Goal: Complete application form: Complete application form

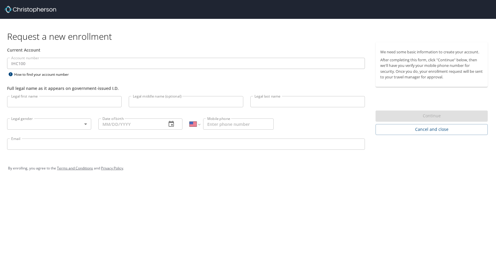
select select "US"
click at [40, 106] on input "Legal first name" at bounding box center [64, 101] width 114 height 11
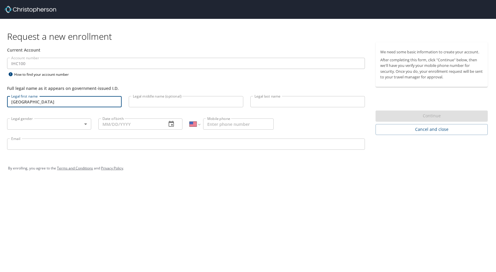
type input "[GEOGRAPHIC_DATA]"
click at [192, 104] on input "Legal middle name (optional)" at bounding box center [186, 101] width 114 height 11
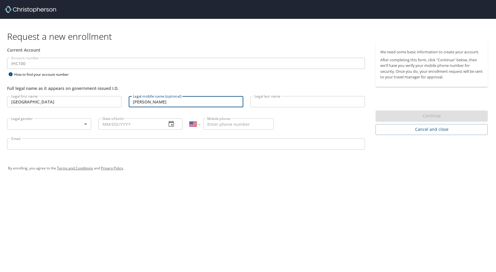
type input "[PERSON_NAME]"
click at [275, 106] on input "Legal last name" at bounding box center [307, 101] width 114 height 11
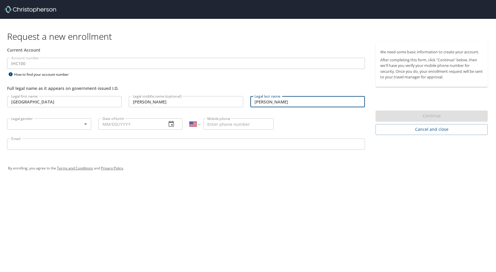
type input "[PERSON_NAME]"
click at [48, 122] on body "Request a new enrollment Current Account Account number IHC100 Account number H…" at bounding box center [248, 136] width 496 height 272
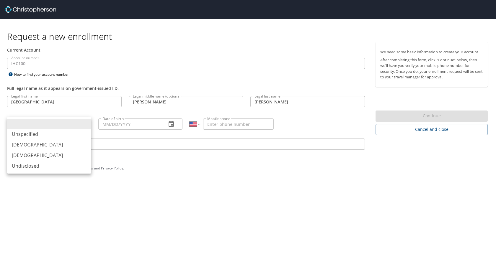
click at [28, 156] on li "[DEMOGRAPHIC_DATA]" at bounding box center [49, 155] width 84 height 11
type input "[DEMOGRAPHIC_DATA]"
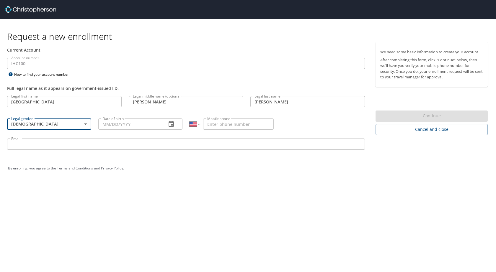
click at [127, 125] on input "Date of birth" at bounding box center [129, 124] width 63 height 11
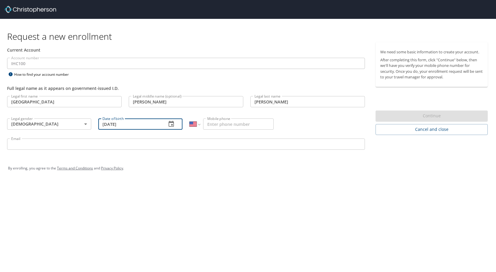
type input "[DATE]"
click at [222, 125] on input "Mobile phone" at bounding box center [238, 124] width 71 height 11
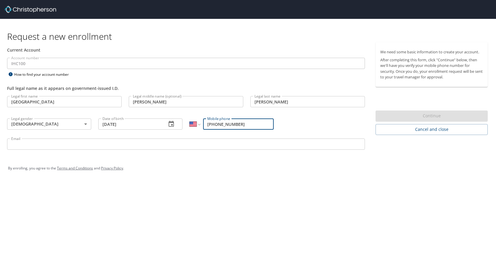
type input "[PHONE_NUMBER]"
click at [63, 146] on input "Email" at bounding box center [186, 144] width 358 height 11
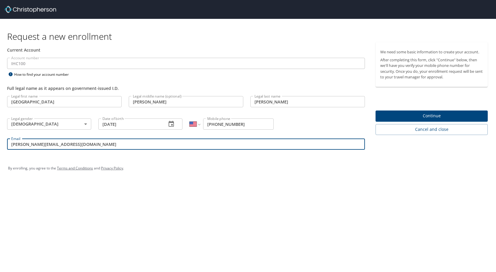
type input "[PERSON_NAME][EMAIL_ADDRESS][DOMAIN_NAME]"
click at [402, 116] on span "Continue" at bounding box center [431, 115] width 103 height 7
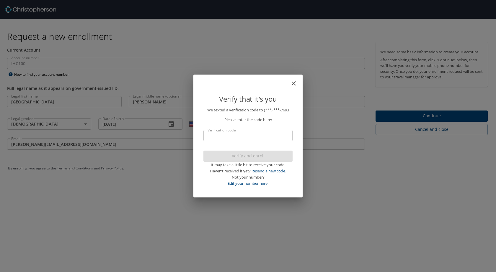
click at [259, 128] on p "We texted a verification code to (***) ***- 7693 Please enter the code here: Ve…" at bounding box center [247, 146] width 89 height 79
click at [250, 136] on input "Verification code" at bounding box center [247, 135] width 89 height 11
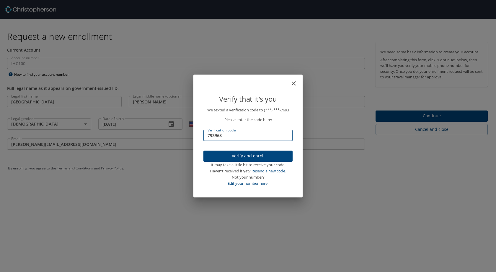
type input "793968"
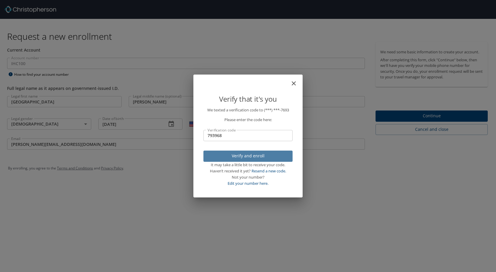
click at [245, 158] on span "Verify and enroll" at bounding box center [248, 156] width 80 height 7
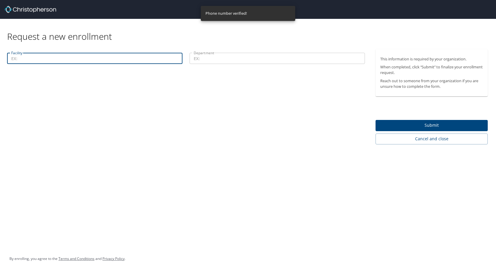
click at [32, 62] on input "Facility" at bounding box center [94, 58] width 175 height 11
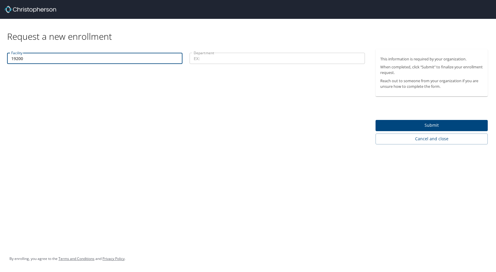
type input "19200"
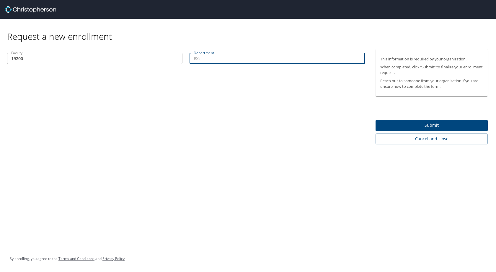
click at [223, 64] on input "Department" at bounding box center [276, 58] width 175 height 11
type input "25017"
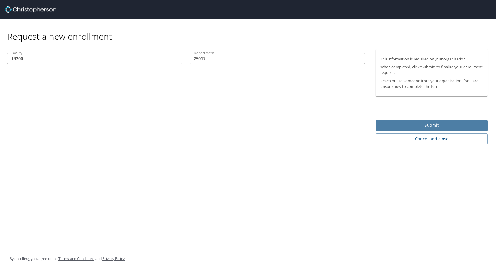
click at [441, 125] on span "Submit" at bounding box center [431, 125] width 103 height 7
